Goal: Information Seeking & Learning: Learn about a topic

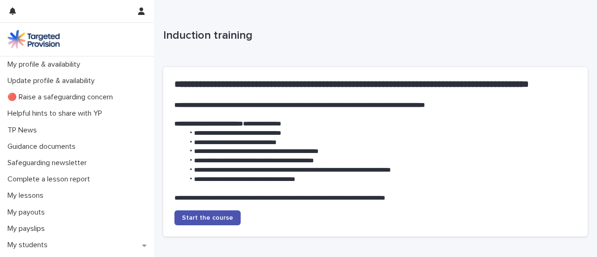
scroll to position [229, 0]
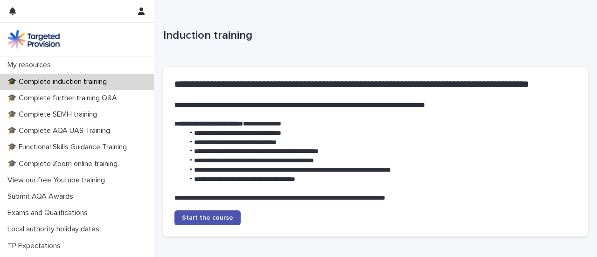
click at [276, 195] on p "**********" at bounding box center [371, 197] width 395 height 9
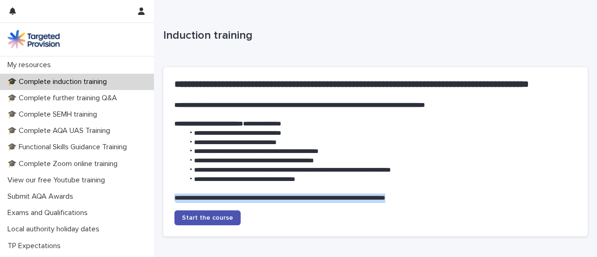
click at [276, 195] on p "**********" at bounding box center [371, 197] width 395 height 9
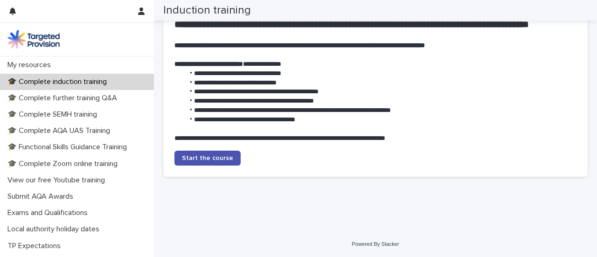
scroll to position [0, 0]
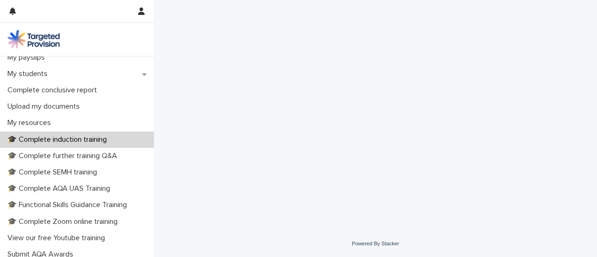
scroll to position [172, 0]
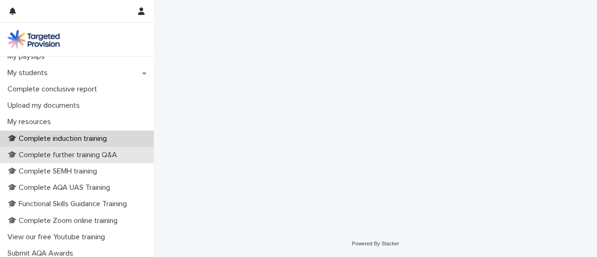
click at [52, 157] on p "🎓 Complete further training Q&A" at bounding box center [64, 155] width 121 height 9
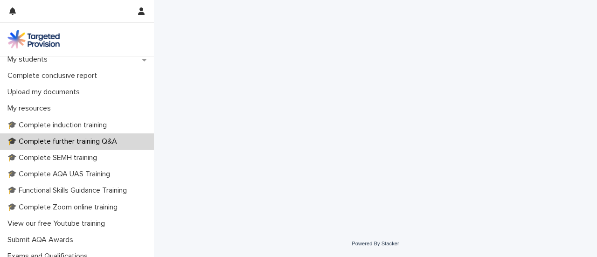
scroll to position [215, 0]
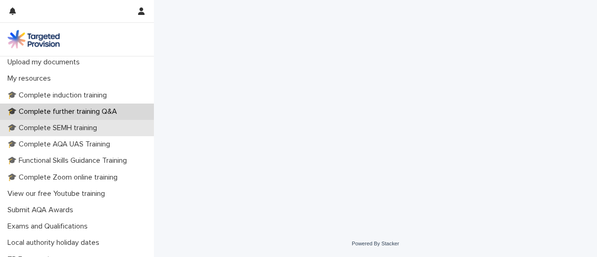
click at [55, 129] on p "🎓 Complete SEMH training" at bounding box center [54, 128] width 101 height 9
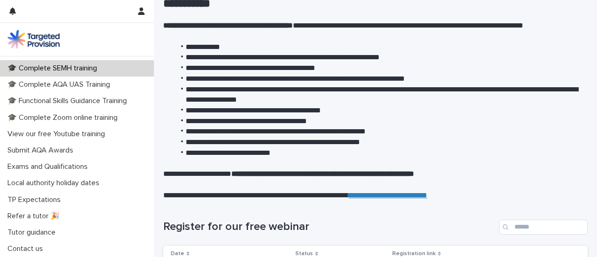
scroll to position [84, 0]
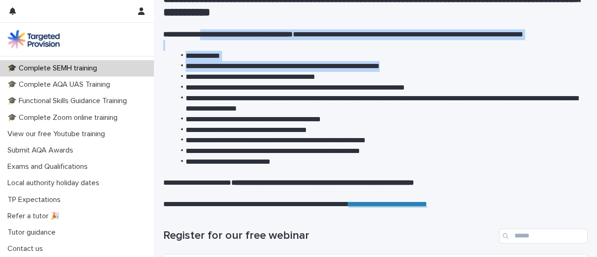
drag, startPoint x: 200, startPoint y: 33, endPoint x: 449, endPoint y: 64, distance: 251.2
click at [449, 64] on div "**********" at bounding box center [371, 94] width 417 height 231
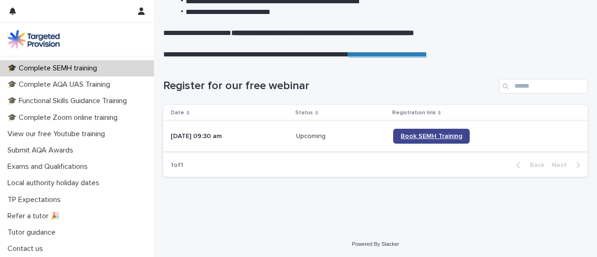
click at [462, 135] on span "Book SEMH Training" at bounding box center [431, 136] width 62 height 7
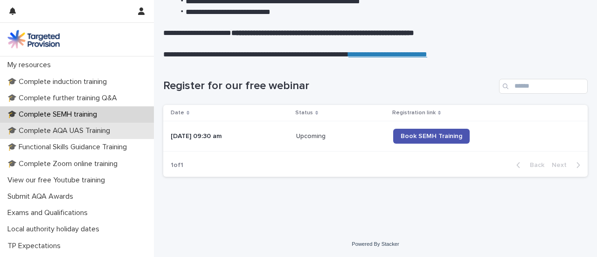
scroll to position [228, 0]
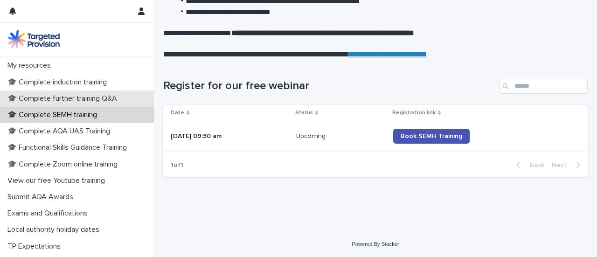
click at [54, 97] on p "🎓 Complete further training Q&A" at bounding box center [64, 98] width 121 height 9
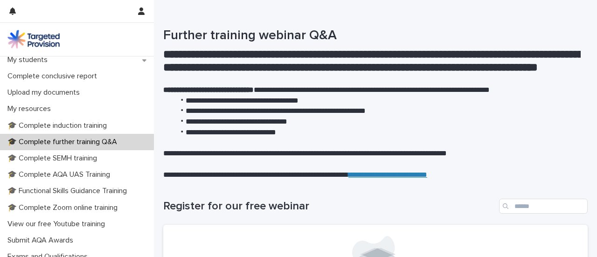
scroll to position [215, 0]
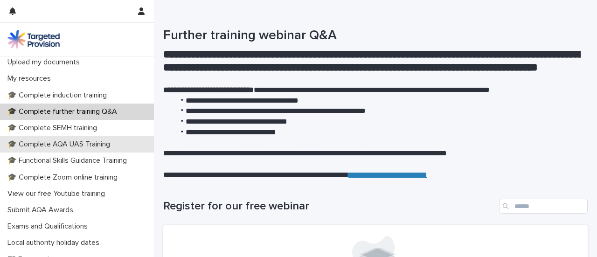
click at [61, 145] on p "🎓 Complete AQA UAS Training" at bounding box center [61, 144] width 114 height 9
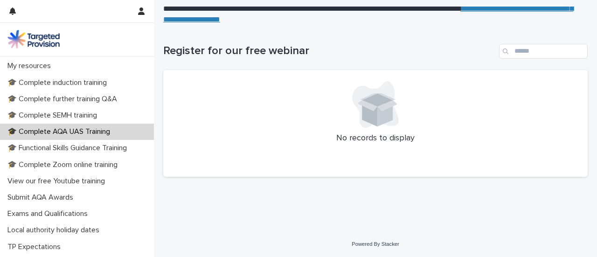
scroll to position [228, 0]
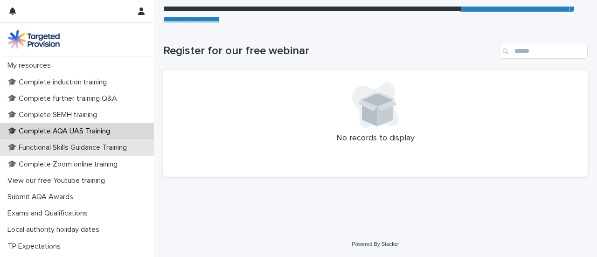
click at [74, 151] on p "🎓 Functional Skills Guidance Training" at bounding box center [69, 147] width 130 height 9
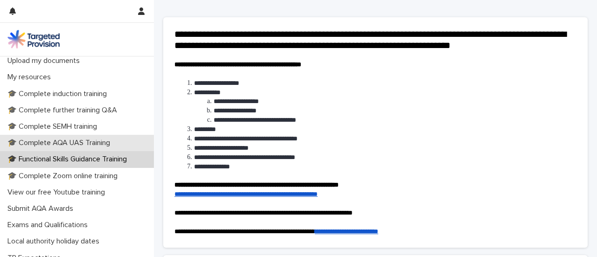
scroll to position [217, 0]
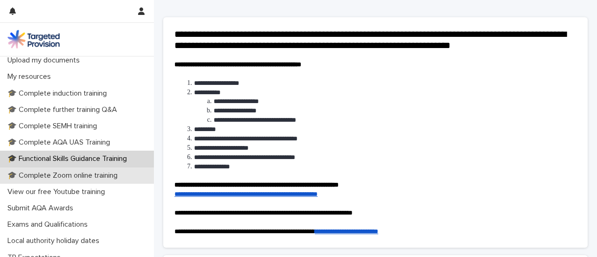
click at [62, 173] on p "🎓 Complete Zoom online training" at bounding box center [64, 175] width 121 height 9
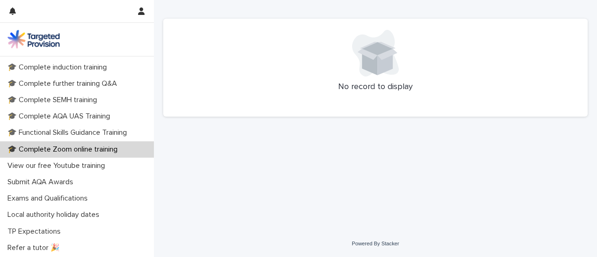
scroll to position [275, 0]
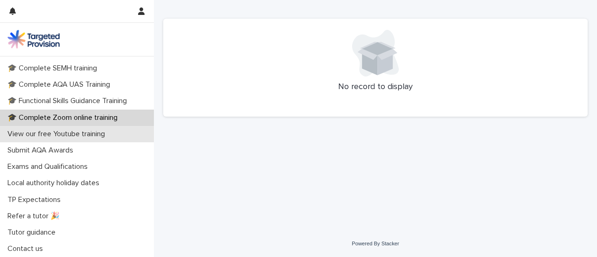
click at [53, 132] on p "View our free Youtube training" at bounding box center [58, 134] width 109 height 9
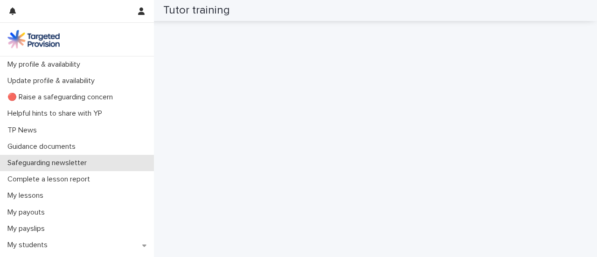
scroll to position [275, 0]
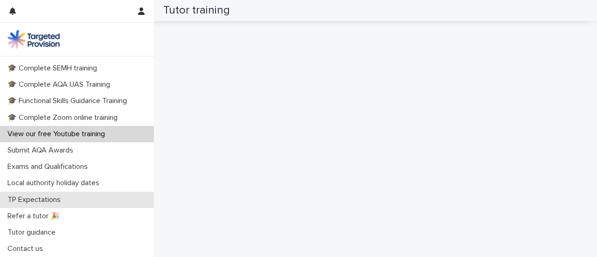
click at [38, 198] on p "TP Expectations" at bounding box center [36, 199] width 64 height 9
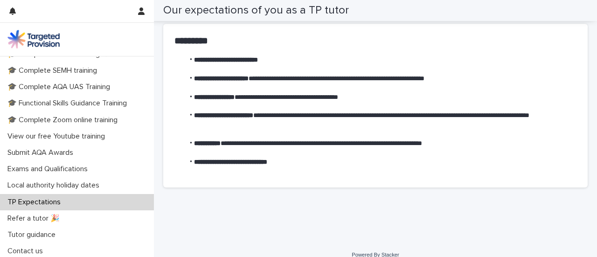
scroll to position [275, 0]
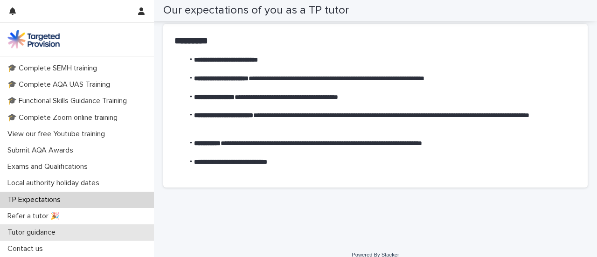
click at [48, 238] on div "Tutor guidance" at bounding box center [77, 232] width 154 height 16
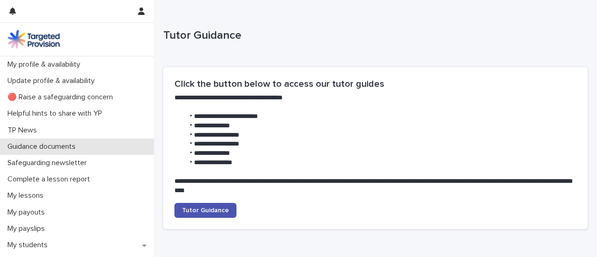
click at [54, 150] on p "Guidance documents" at bounding box center [43, 146] width 79 height 9
